Goal: Information Seeking & Learning: Learn about a topic

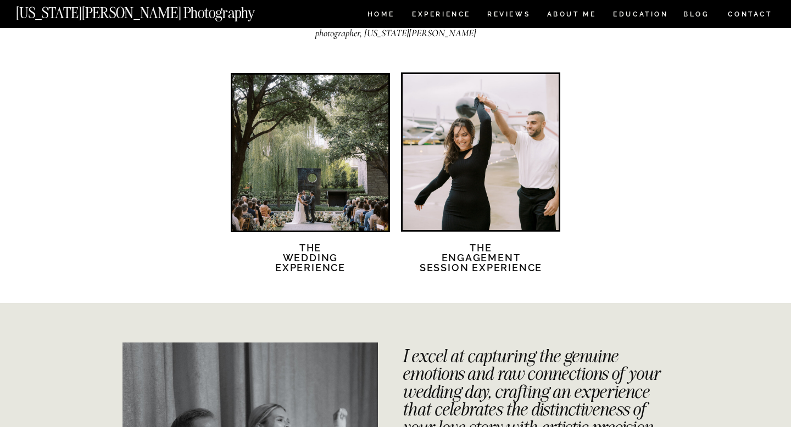
scroll to position [1883, 0]
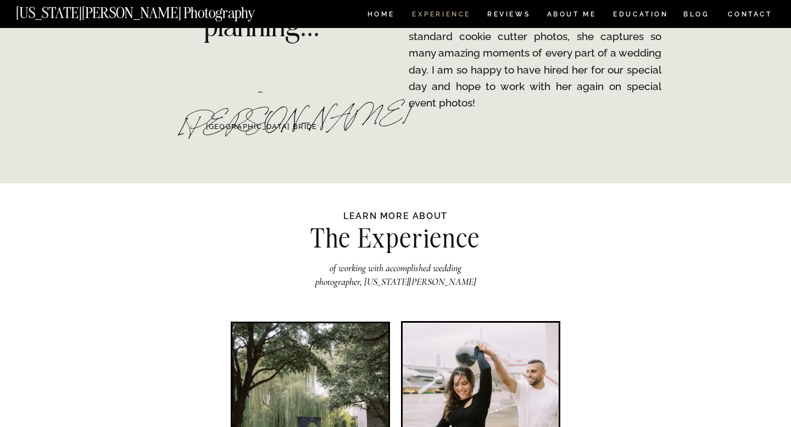
click at [442, 13] on nav "Experience" at bounding box center [441, 15] width 58 height 9
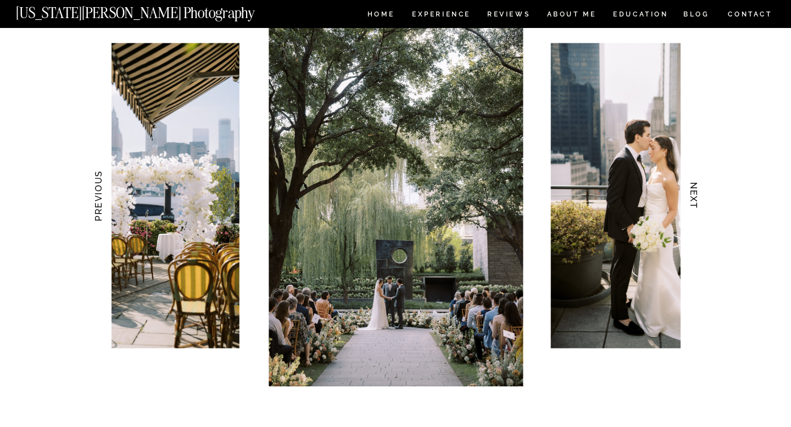
scroll to position [1078, 0]
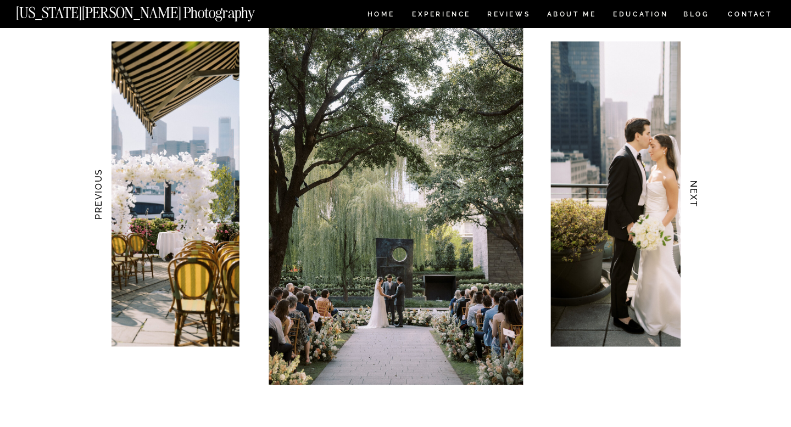
click at [695, 193] on h3 "NEXT" at bounding box center [694, 194] width 12 height 69
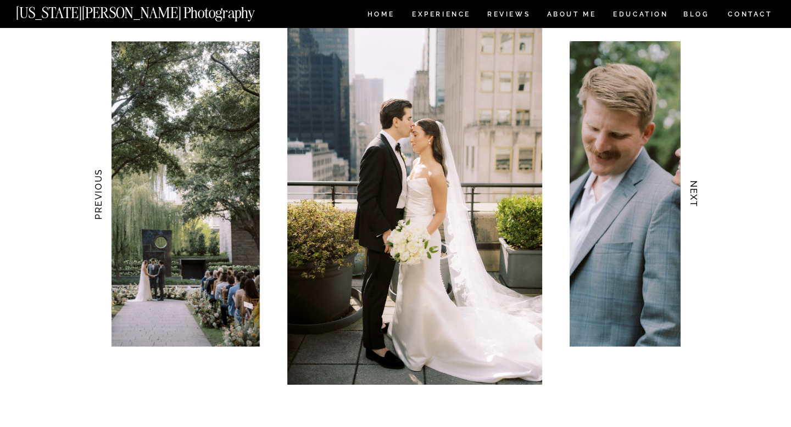
click at [695, 193] on h3 "NEXT" at bounding box center [694, 194] width 12 height 69
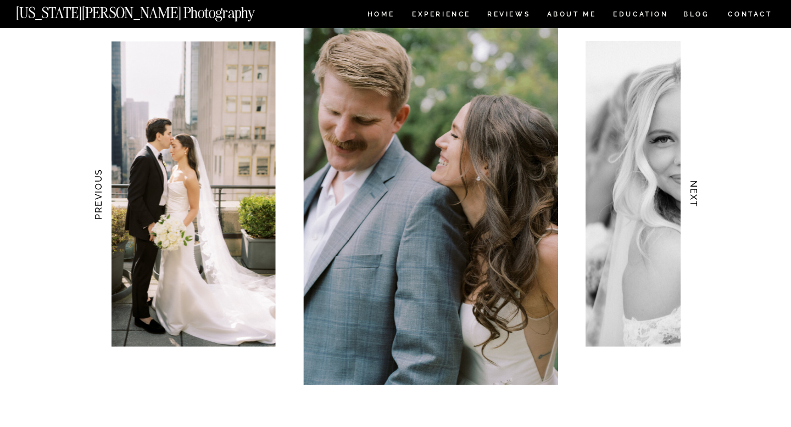
click at [695, 193] on h3 "NEXT" at bounding box center [694, 194] width 12 height 69
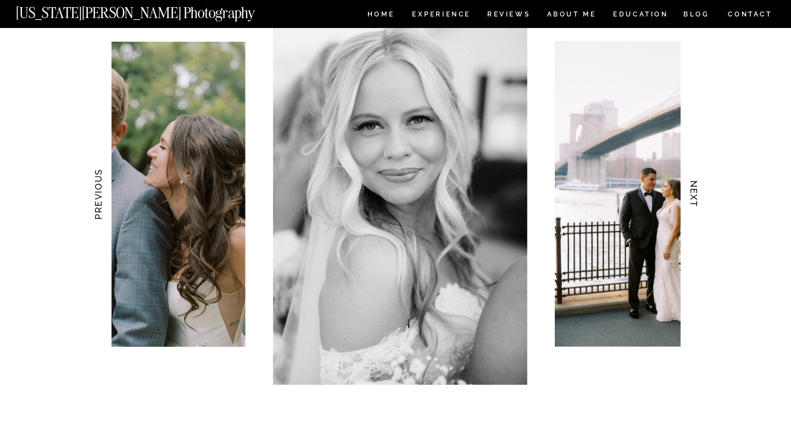
click at [695, 193] on h3 "NEXT" at bounding box center [694, 194] width 12 height 69
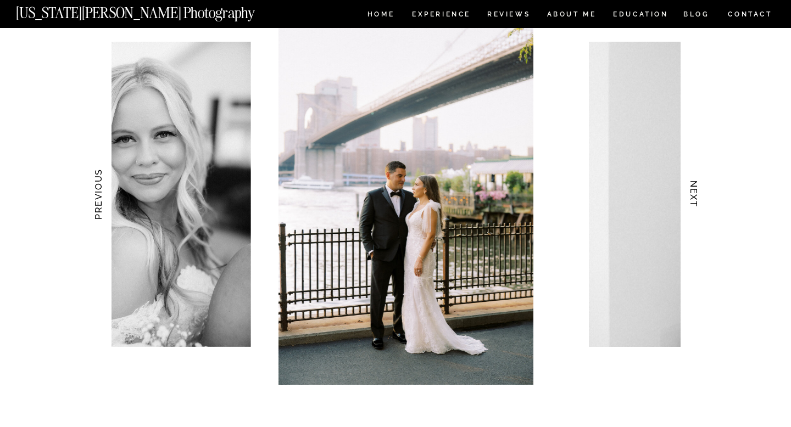
click at [695, 193] on h3 "NEXT" at bounding box center [694, 194] width 12 height 69
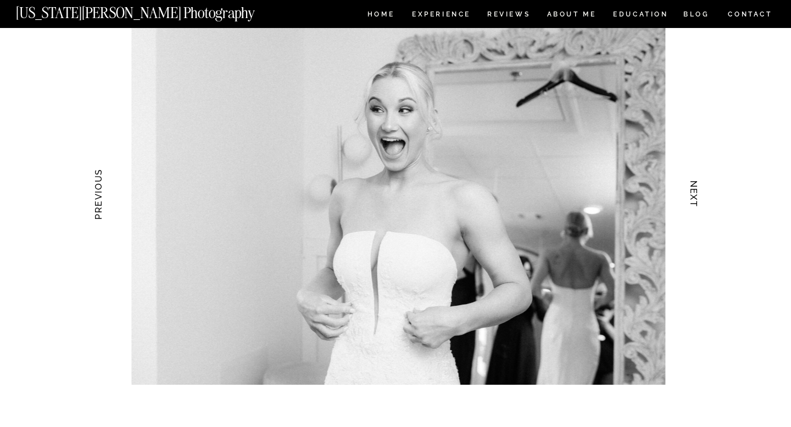
click at [695, 193] on h3 "NEXT" at bounding box center [694, 194] width 12 height 69
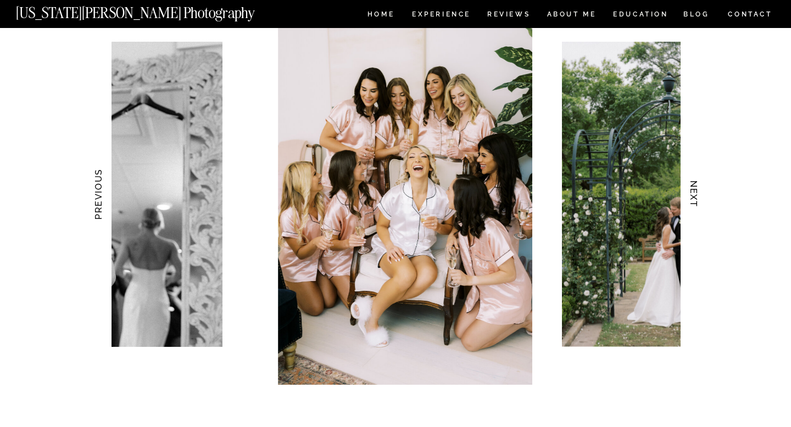
click at [695, 193] on h3 "NEXT" at bounding box center [694, 194] width 12 height 69
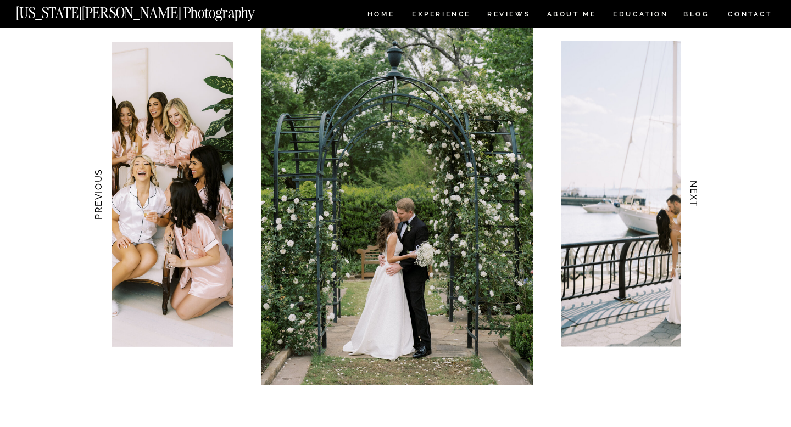
click at [695, 193] on h3 "NEXT" at bounding box center [694, 194] width 12 height 69
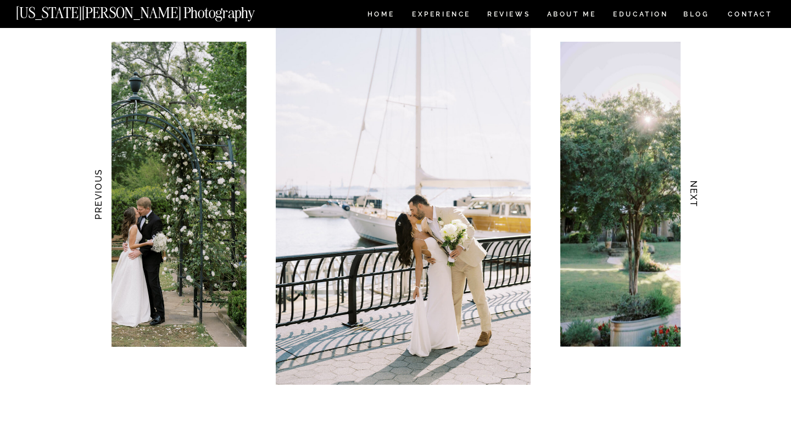
click at [695, 193] on h3 "NEXT" at bounding box center [694, 194] width 12 height 69
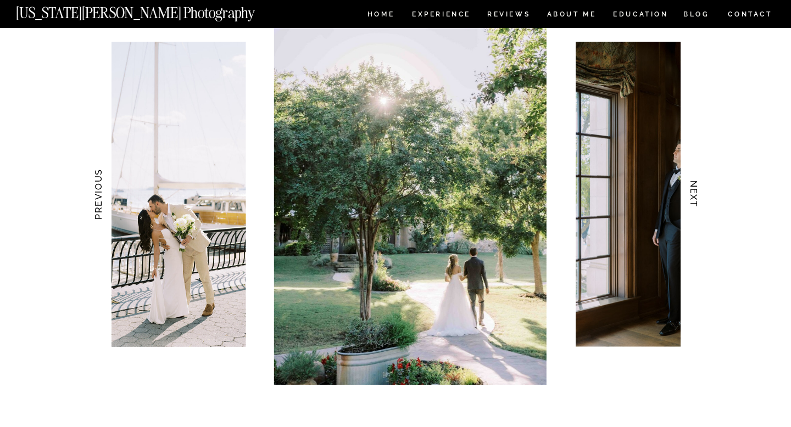
click at [695, 193] on h3 "NEXT" at bounding box center [694, 194] width 12 height 69
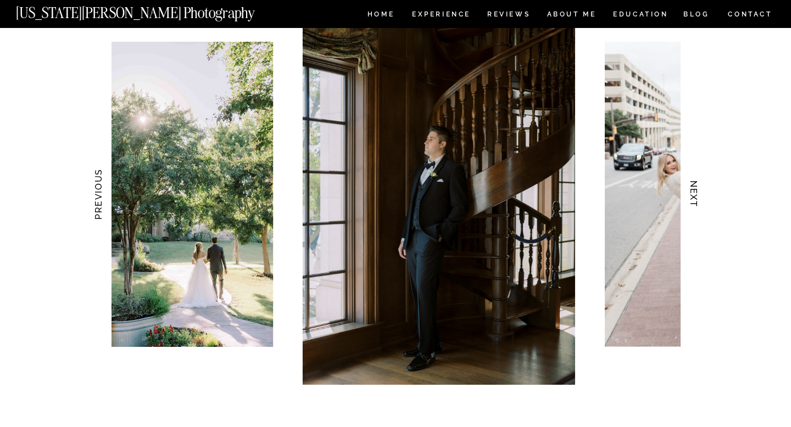
click at [695, 193] on h3 "NEXT" at bounding box center [694, 194] width 12 height 69
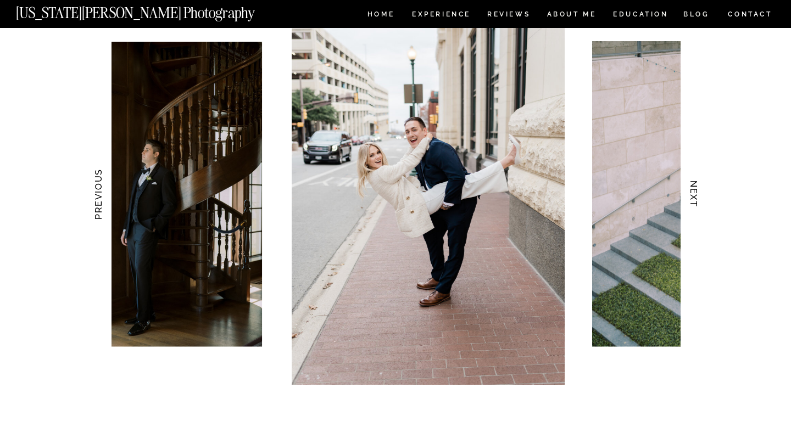
click at [695, 193] on h3 "NEXT" at bounding box center [694, 194] width 12 height 69
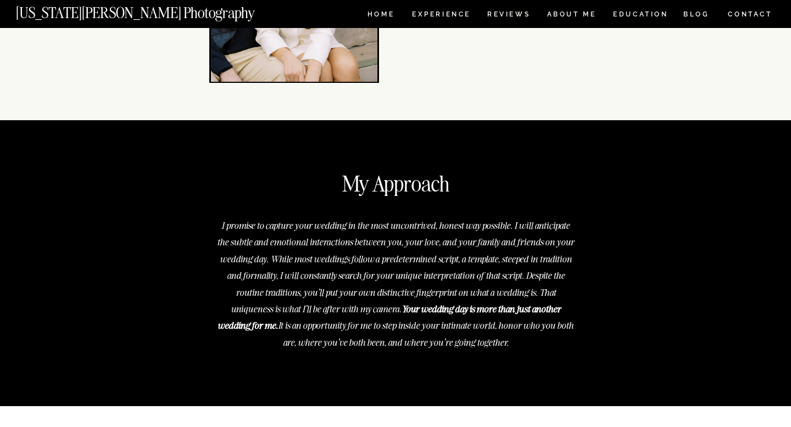
scroll to position [3427, 0]
